Goal: Navigation & Orientation: Find specific page/section

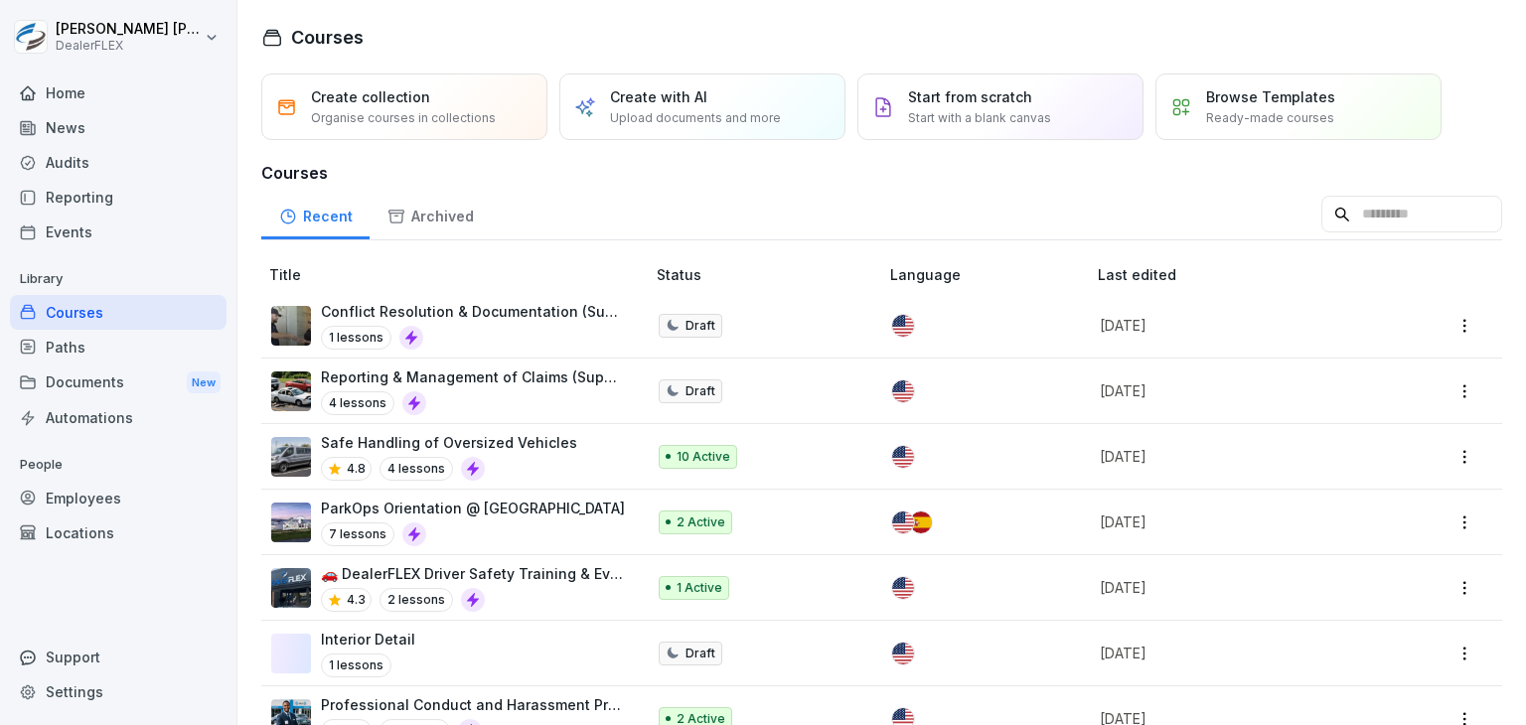
click at [69, 132] on div "News" at bounding box center [118, 127] width 217 height 35
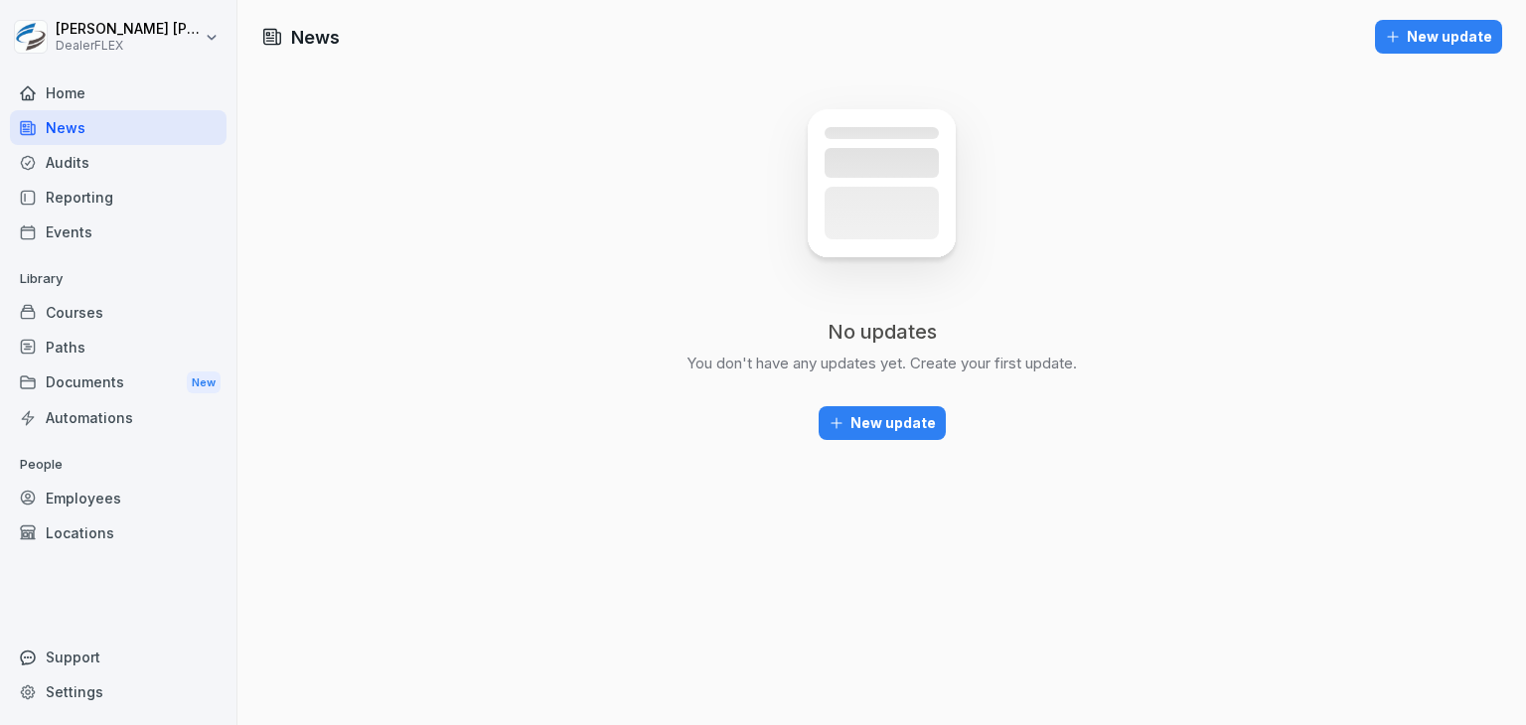
click at [87, 199] on div "Reporting" at bounding box center [118, 197] width 217 height 35
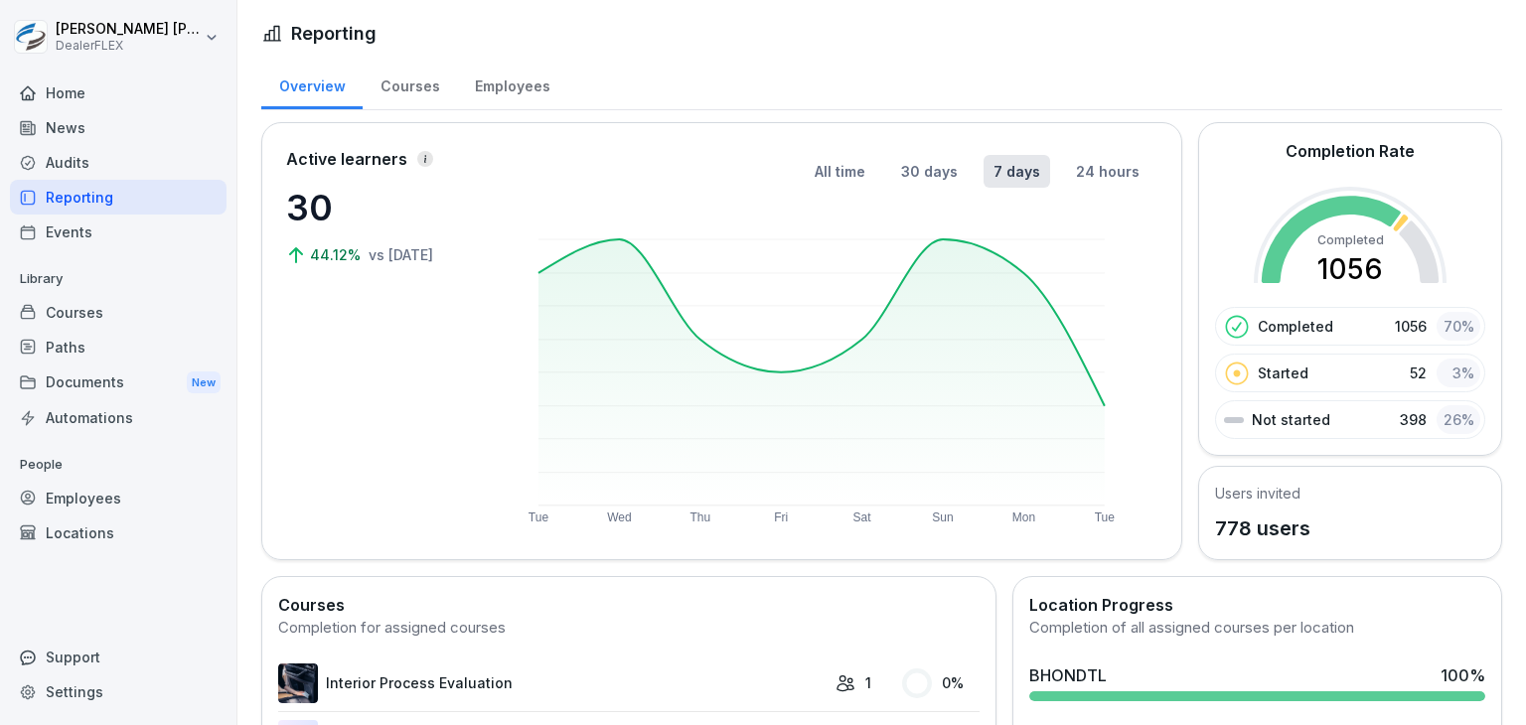
click at [69, 96] on div "Home" at bounding box center [118, 93] width 217 height 35
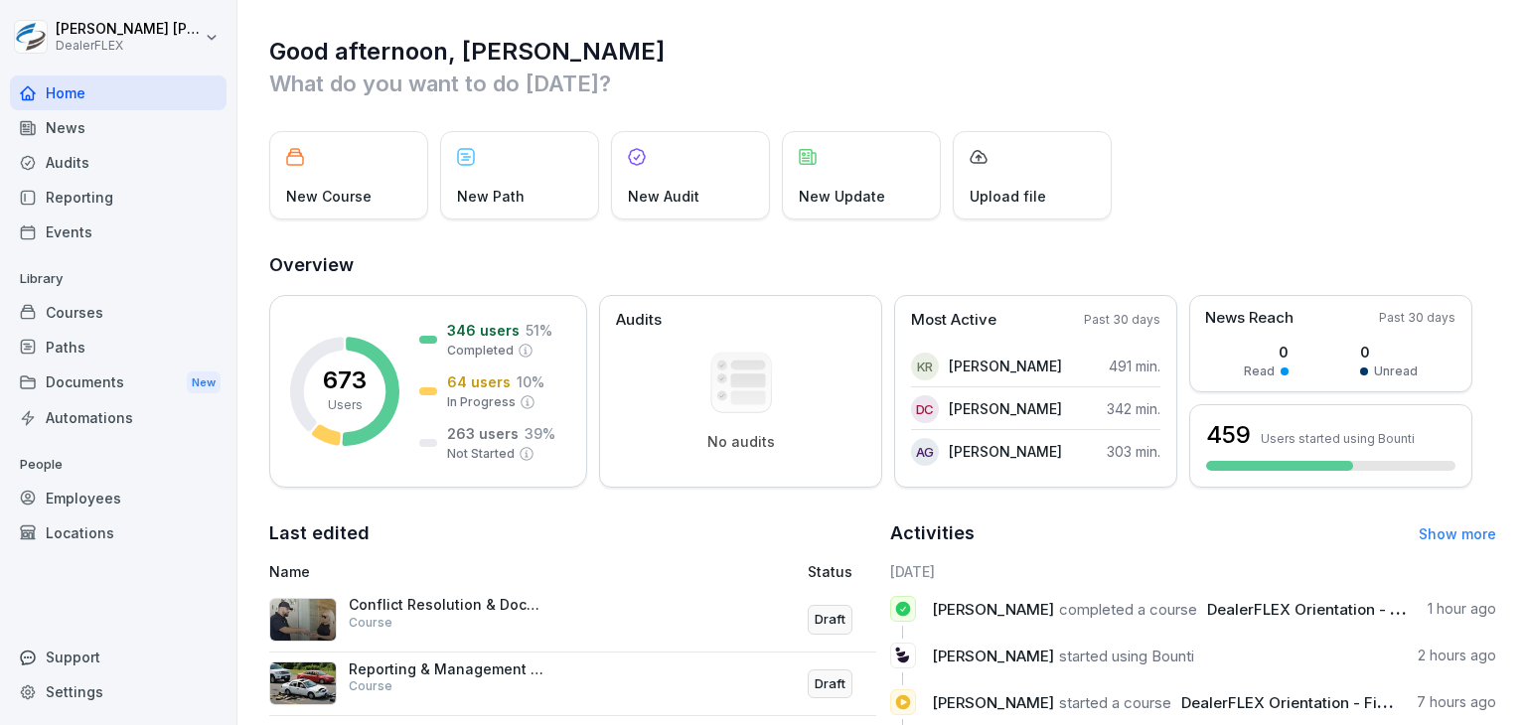
click at [82, 414] on div "Automations" at bounding box center [118, 417] width 217 height 35
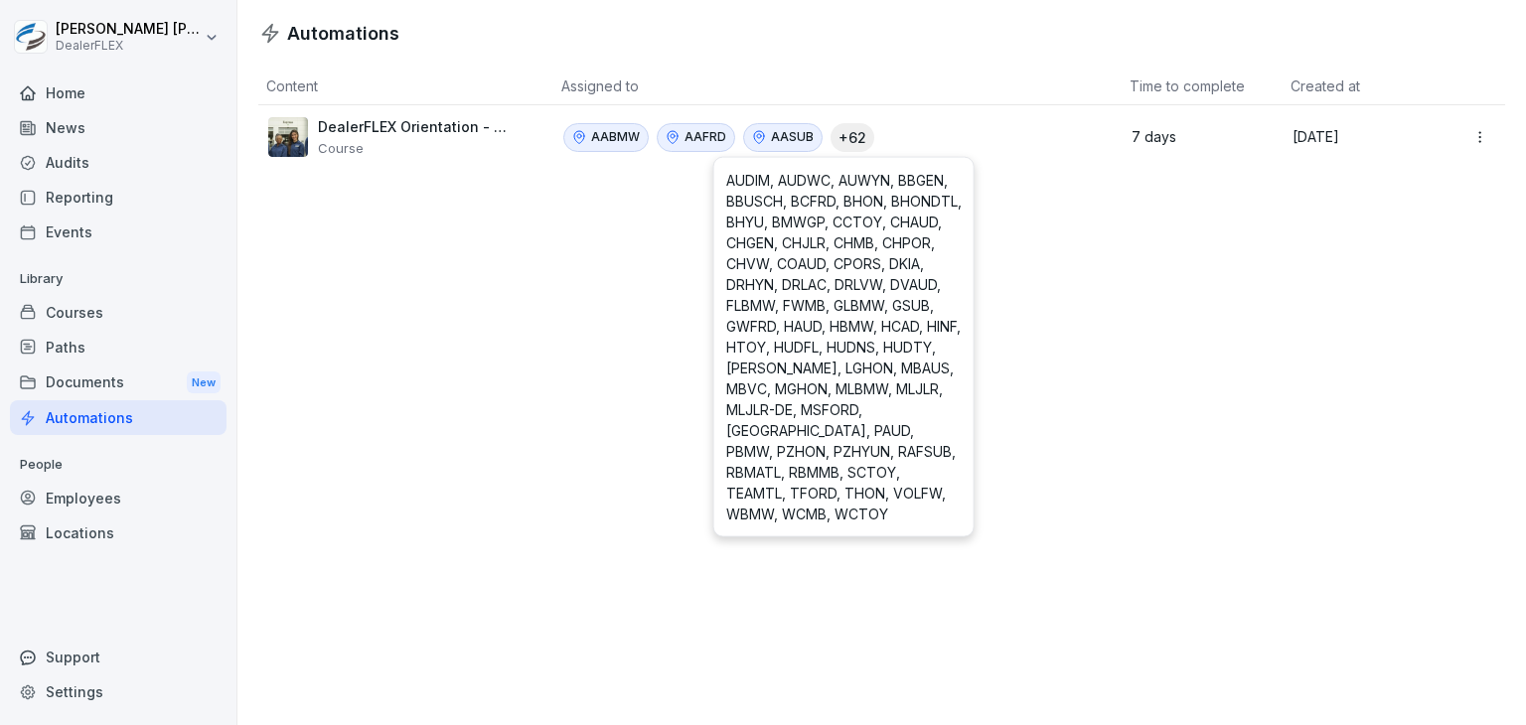
click at [910, 135] on div "AABMW AAFRD AASUB + 62 AUDIM, AUDWC, AUWYN, BBGEN, BBUSCH, BCFRD, BHON, BHONDTL…" at bounding box center [830, 137] width 534 height 29
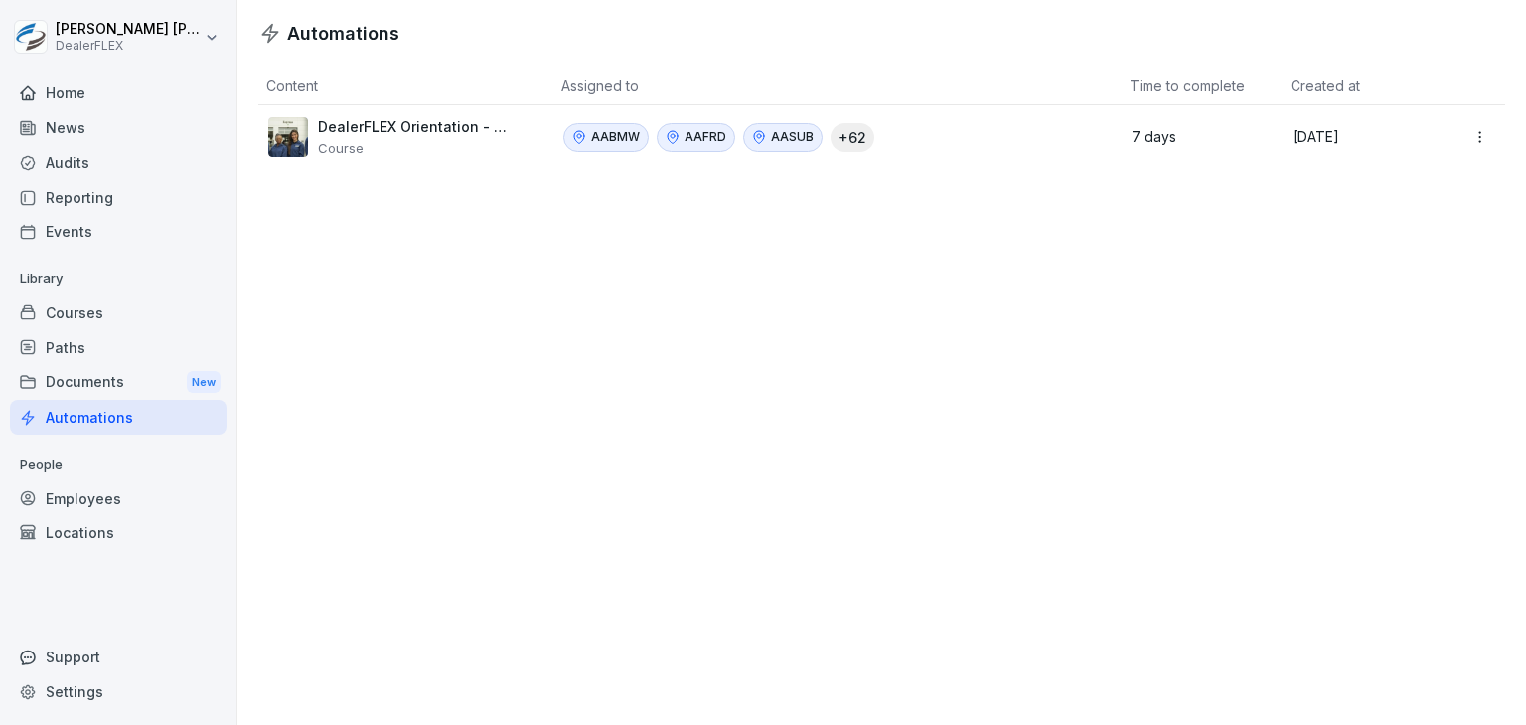
click at [1466, 137] on html "[PERSON_NAME] DealerFLEX Home News Audits Reporting Events Library Courses Path…" at bounding box center [763, 362] width 1526 height 725
click at [1399, 180] on div "Edit" at bounding box center [1435, 180] width 171 height 34
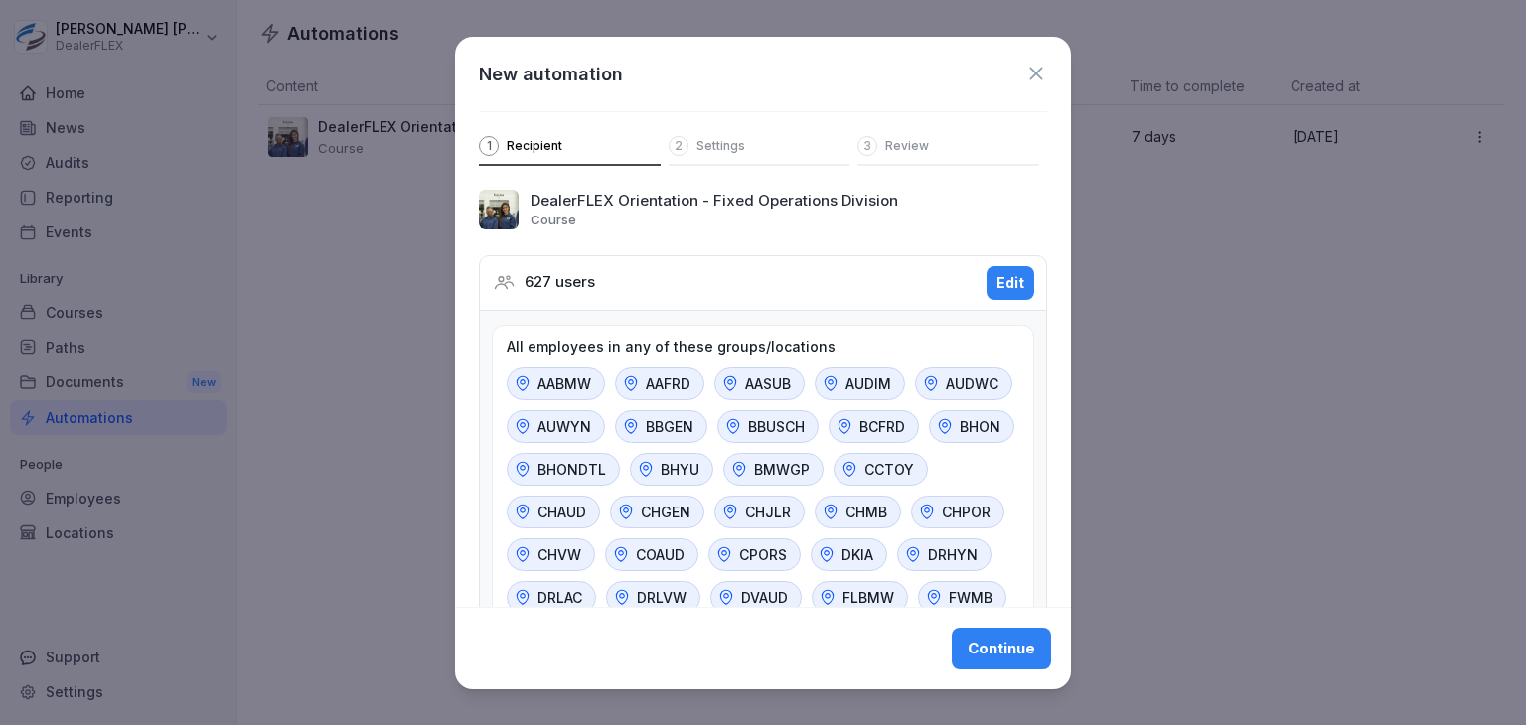
click at [1025, 69] on icon at bounding box center [1036, 74] width 22 height 22
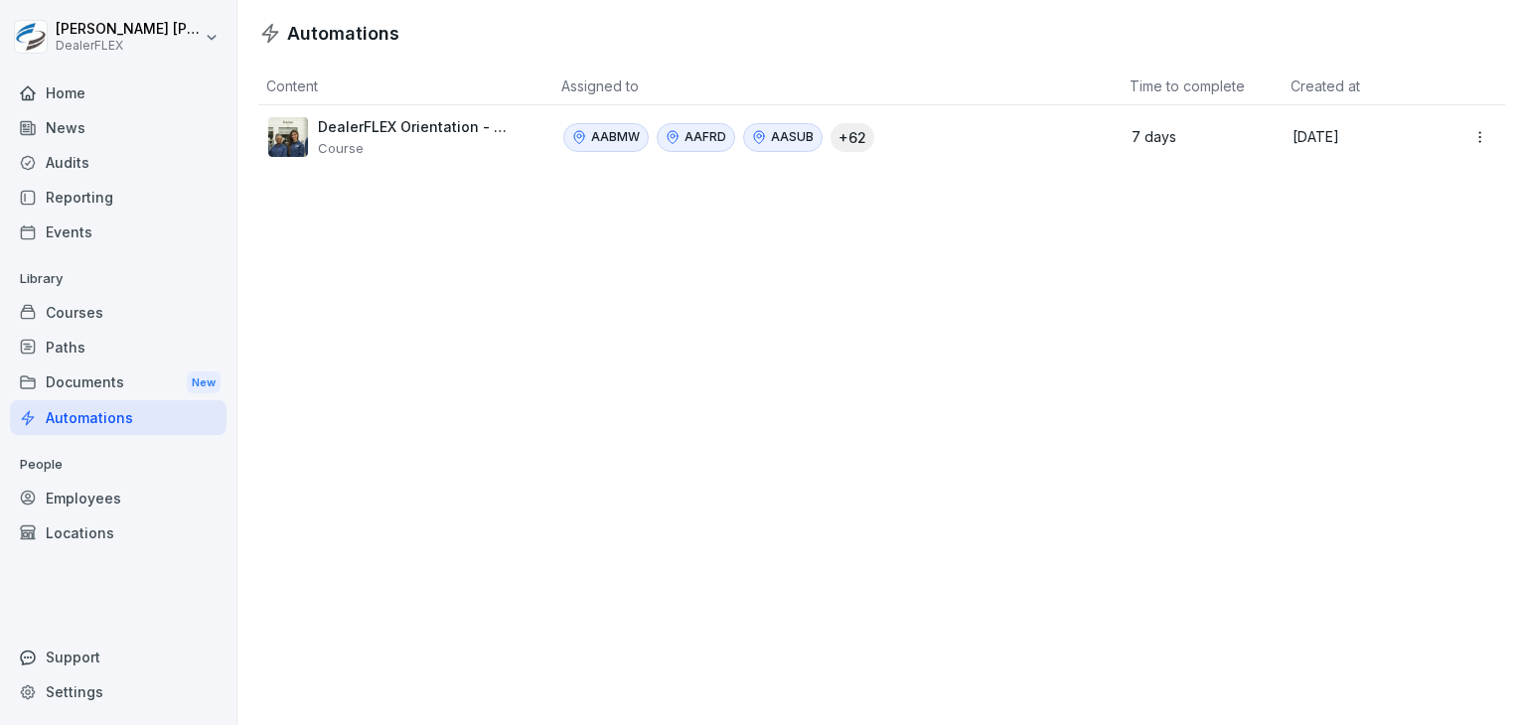
click at [1458, 135] on html "[PERSON_NAME] DealerFLEX Home News Audits Reporting Events Library Courses Path…" at bounding box center [763, 362] width 1526 height 725
click at [1216, 60] on html "[PERSON_NAME] DealerFLEX Home News Audits Reporting Events Library Courses Path…" at bounding box center [763, 362] width 1526 height 725
click at [1459, 144] on html "[PERSON_NAME] DealerFLEX Home News Audits Reporting Events Library Courses Path…" at bounding box center [763, 362] width 1526 height 725
click at [936, 38] on html "[PERSON_NAME] DealerFLEX Home News Audits Reporting Events Library Courses Path…" at bounding box center [763, 362] width 1526 height 725
click at [370, 302] on div "Automations Content Assigned to Time to complete Created at DealerFLEX Orientat…" at bounding box center [881, 362] width 1289 height 725
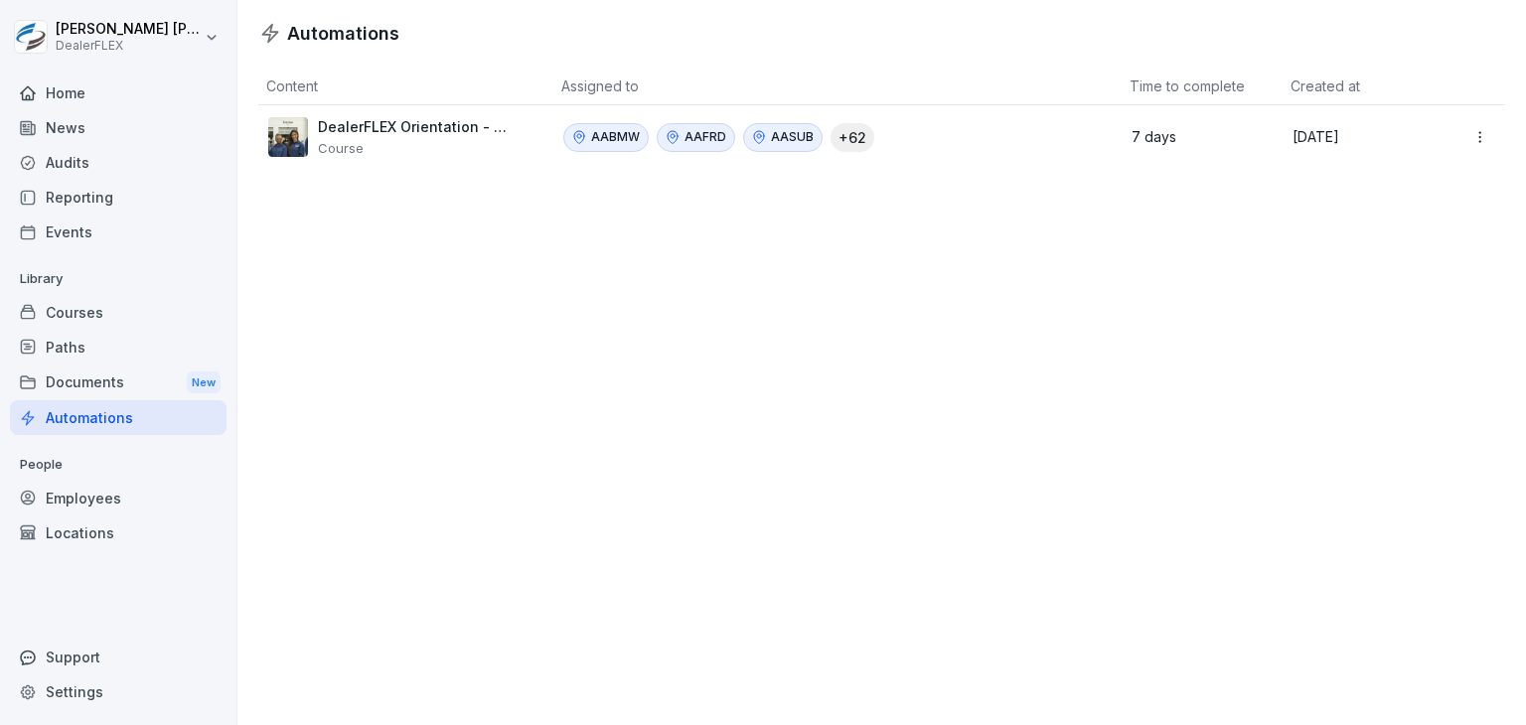
click at [1462, 140] on html "[PERSON_NAME] DealerFLEX Home News Audits Reporting Events Library Courses Path…" at bounding box center [763, 362] width 1526 height 725
click at [960, 222] on html "[PERSON_NAME] DealerFLEX Home News Audits Reporting Events Library Courses Path…" at bounding box center [763, 362] width 1526 height 725
